Goal: Task Accomplishment & Management: Use online tool/utility

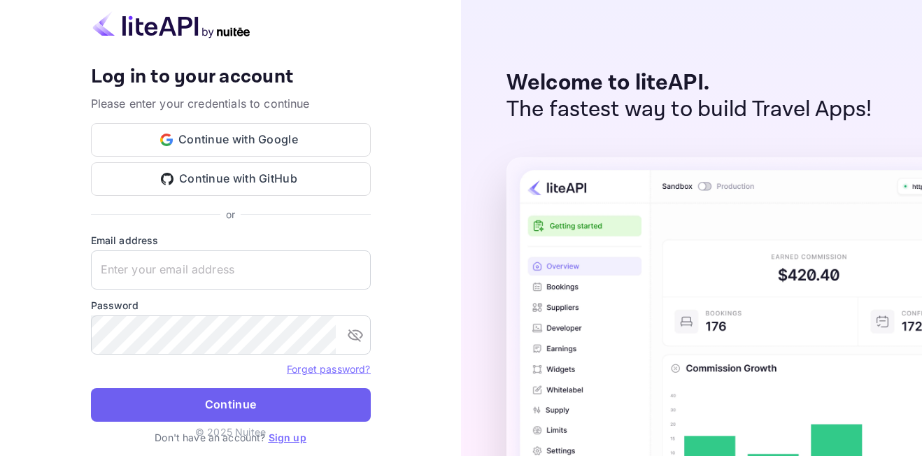
type input "adminpassword_support@yandex-team.ru"
click at [216, 402] on button "Continue" at bounding box center [231, 405] width 280 height 34
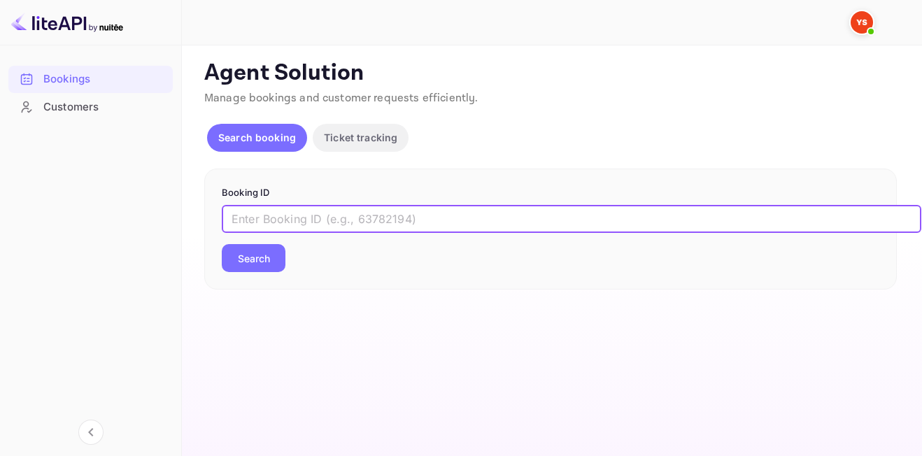
click at [283, 227] on input "text" at bounding box center [572, 219] width 700 height 28
paste input "9212207"
type input "9212207"
click at [222, 244] on button "Search" at bounding box center [254, 258] width 64 height 28
